Goal: Information Seeking & Learning: Understand process/instructions

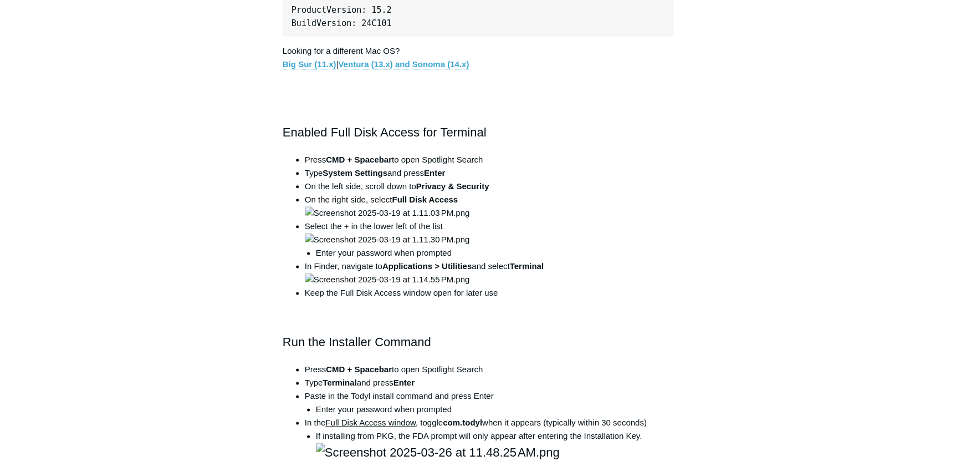
scroll to position [655, 0]
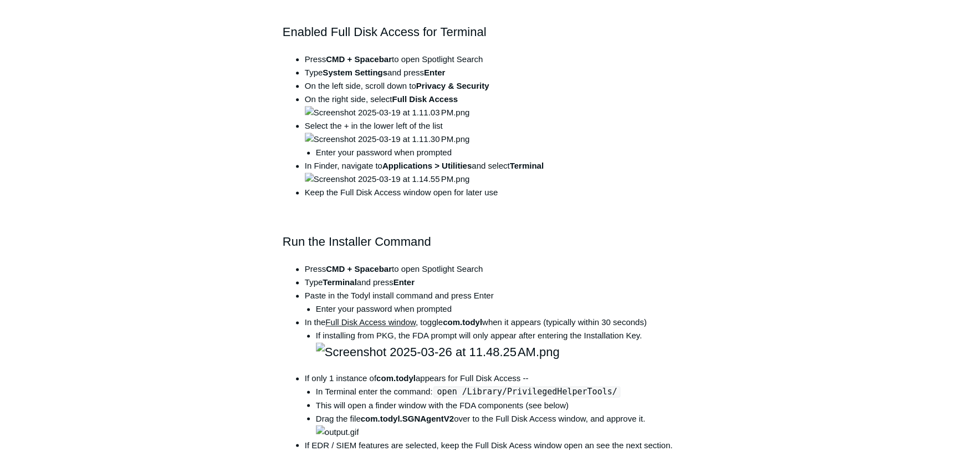
click at [900, 198] on main "Todyl Support Center The SGN Connect Agent SGN Connect Agent Articles in this s…" at bounding box center [478, 460] width 956 height 2151
click at [825, 359] on main "Todyl Support Center The SGN Connect Agent SGN Connect Agent Articles in this s…" at bounding box center [478, 460] width 956 height 2151
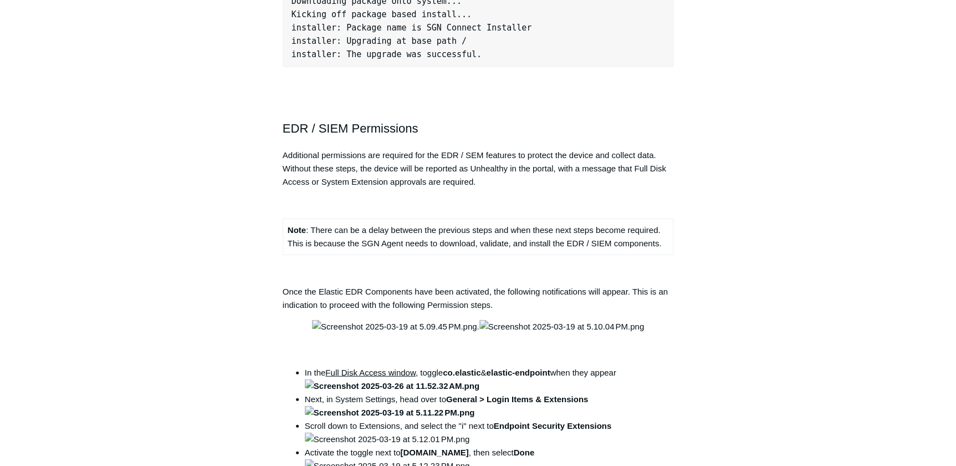
scroll to position [1158, 0]
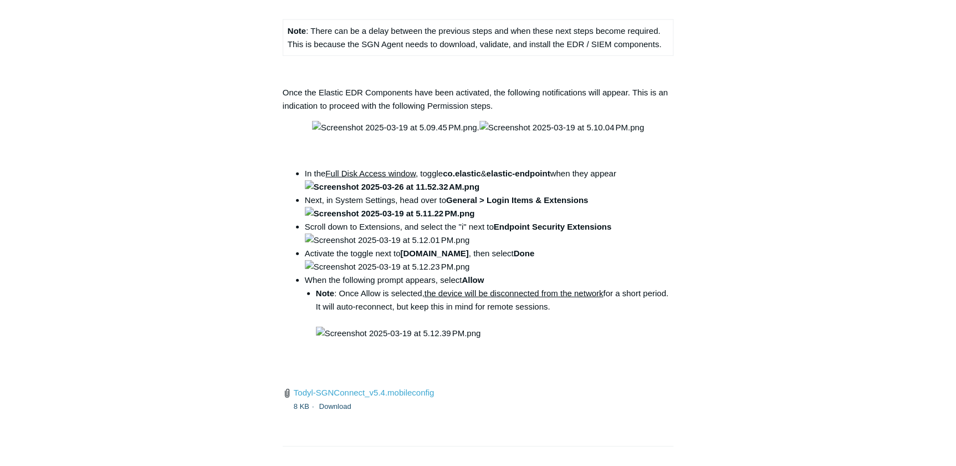
scroll to position [1360, 0]
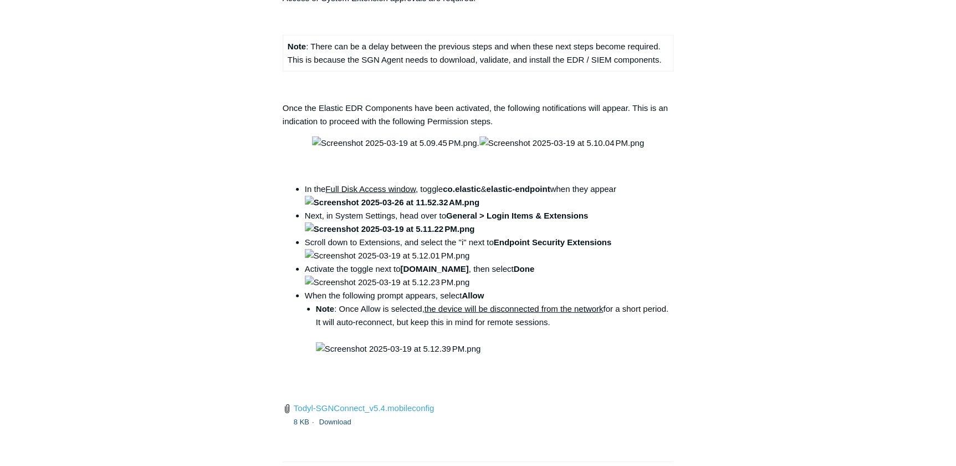
drag, startPoint x: 817, startPoint y: 259, endPoint x: 805, endPoint y: 260, distance: 12.2
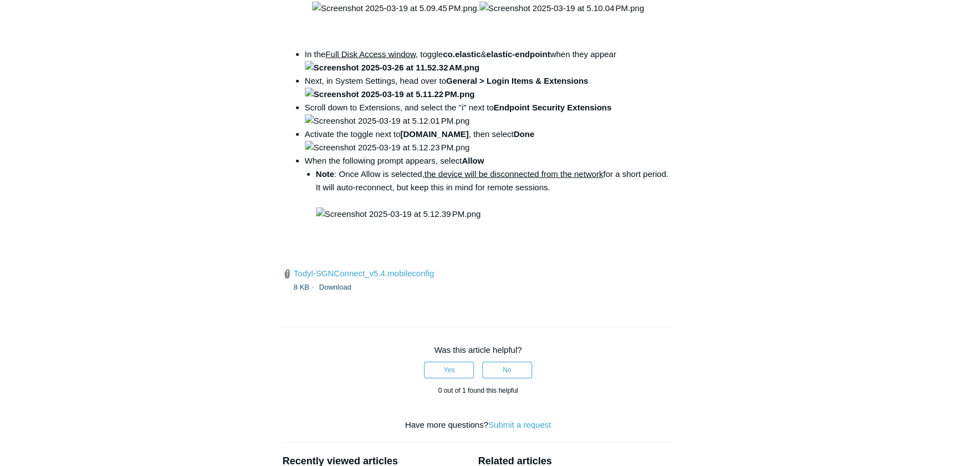
scroll to position [1512, 0]
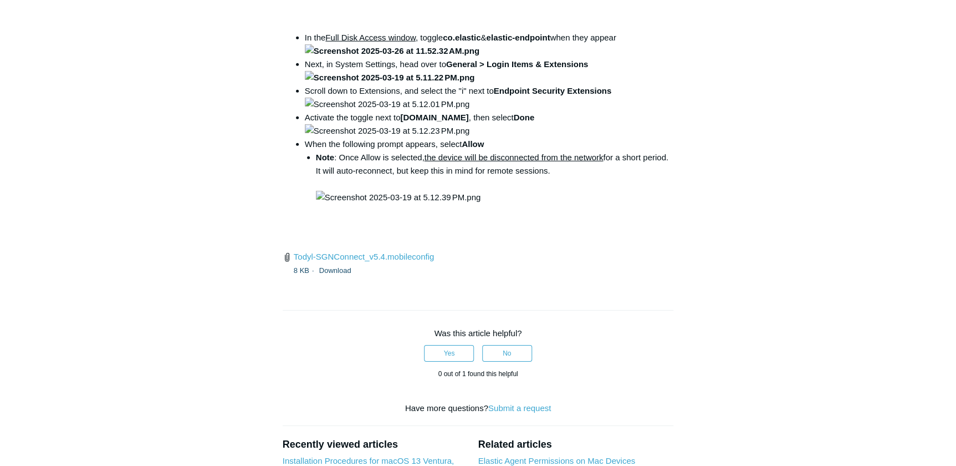
drag, startPoint x: 881, startPoint y: 208, endPoint x: 875, endPoint y: 211, distance: 6.7
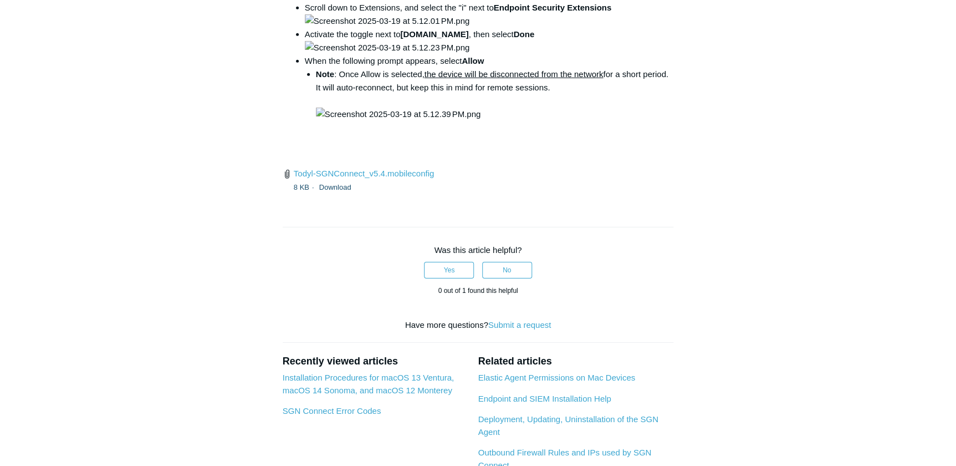
scroll to position [1612, 0]
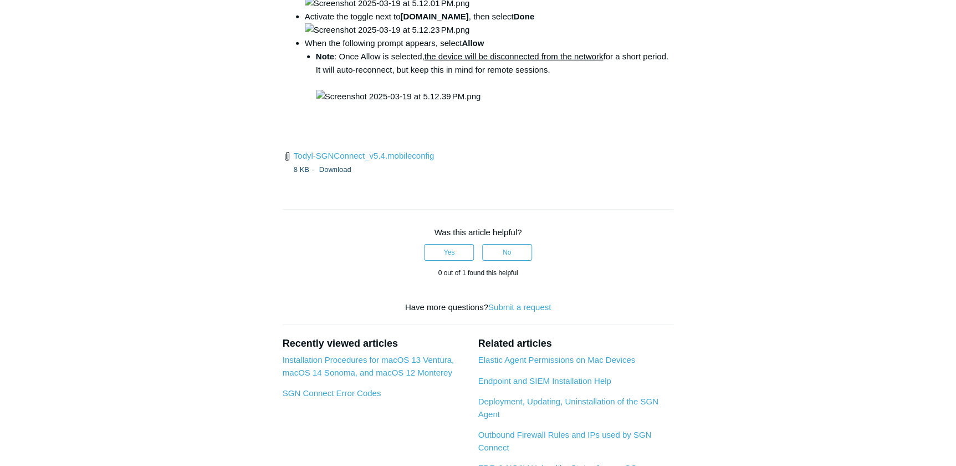
drag, startPoint x: 438, startPoint y: 248, endPoint x: 603, endPoint y: 245, distance: 165.2
copy code "open /Library/PrivilegedHelperTools/"
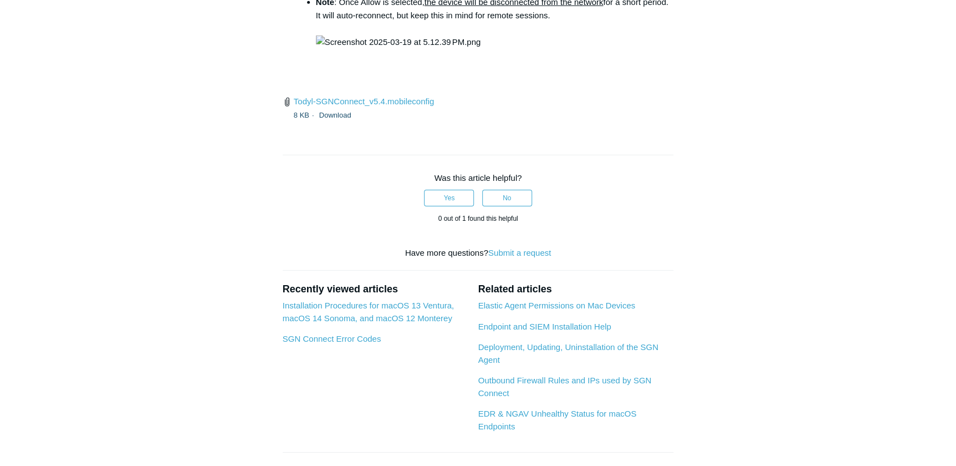
scroll to position [1763, 0]
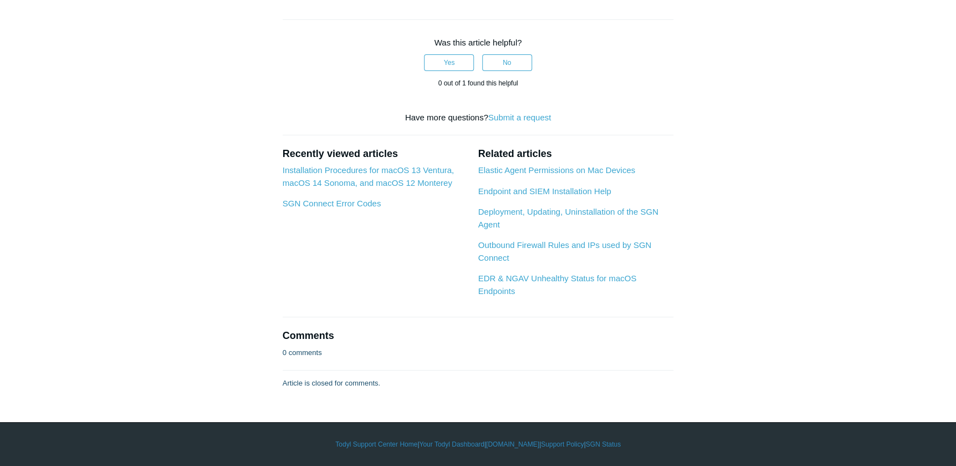
scroll to position [2217, 0]
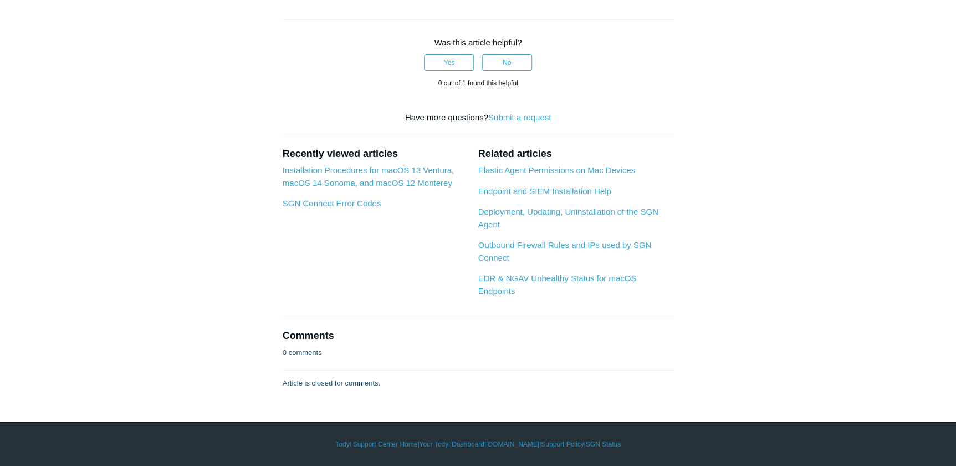
drag, startPoint x: 908, startPoint y: 338, endPoint x: 857, endPoint y: 336, distance: 51.6
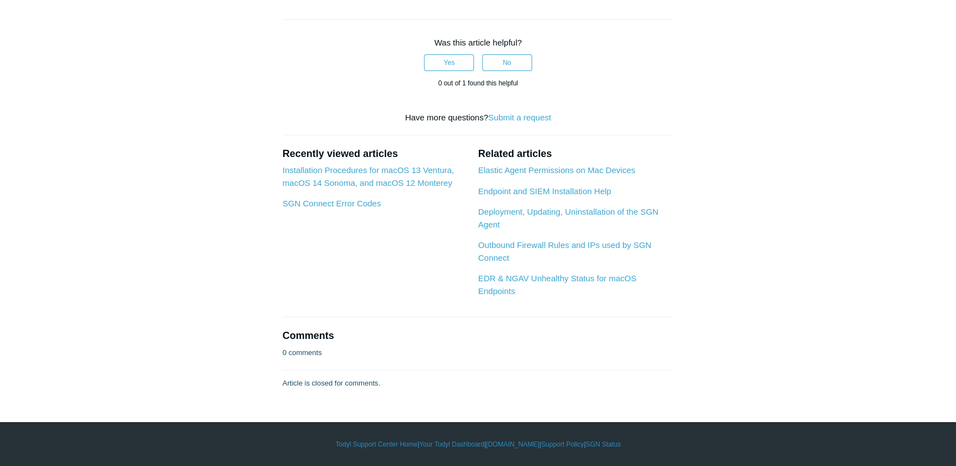
scroll to position [3678, 0]
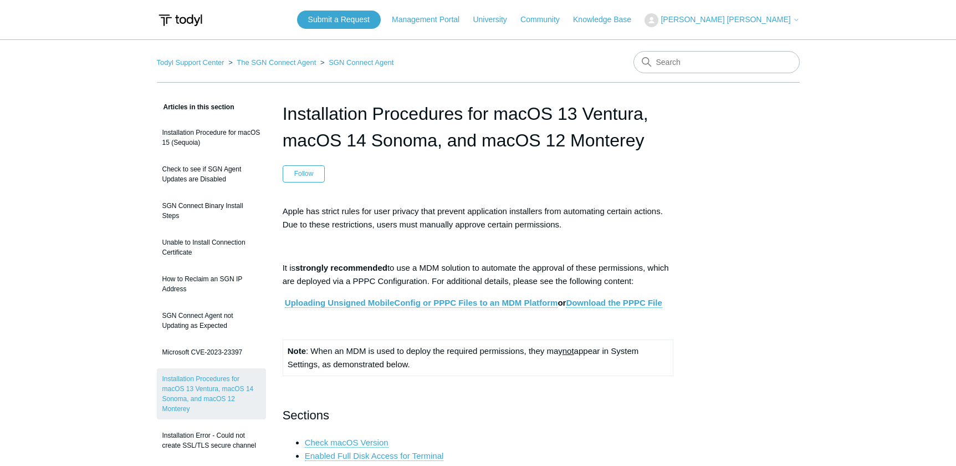
scroll to position [1612, 0]
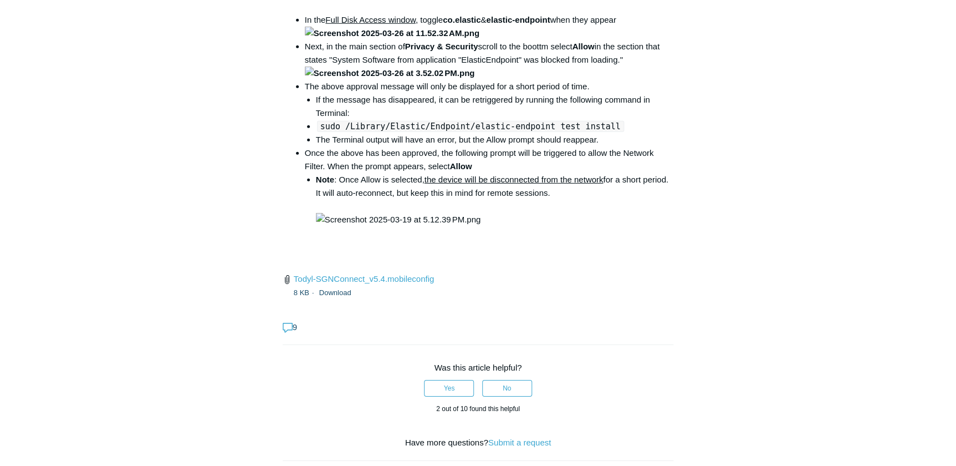
click at [788, 348] on div "Articles in this section Installation Procedure for macOS 15 (Sequoia) Check to…" at bounding box center [478, 135] width 643 height 3295
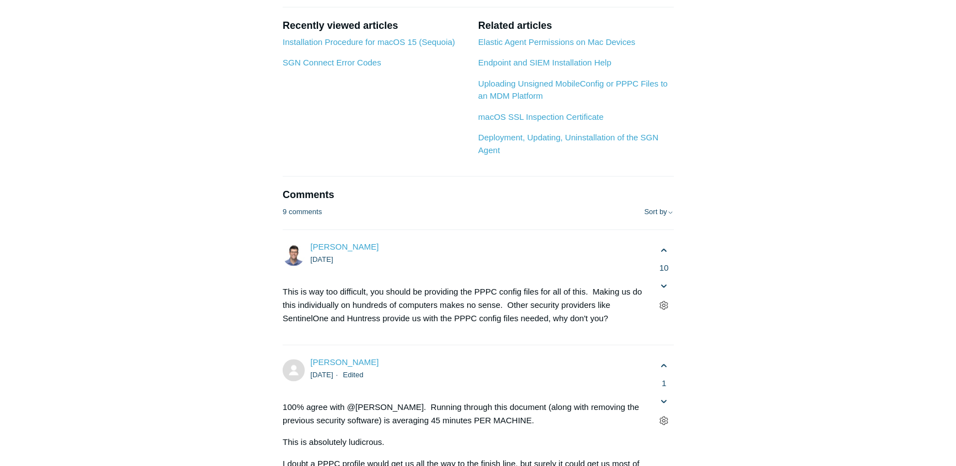
scroll to position [2066, 0]
